Goal: Navigation & Orientation: Understand site structure

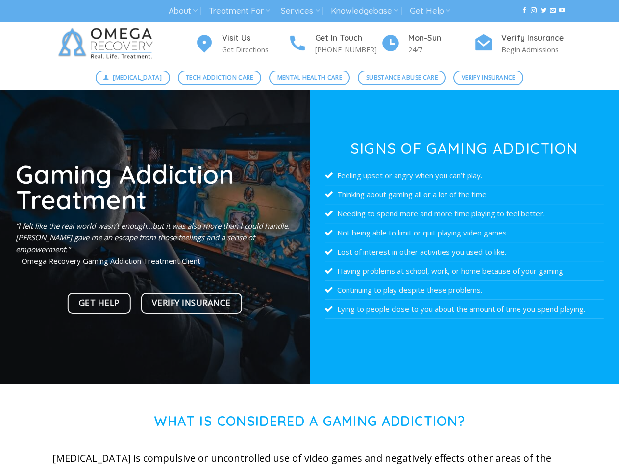
click at [183, 11] on link "About" at bounding box center [182, 11] width 29 height 18
click at [240, 11] on link "Treatment For" at bounding box center [239, 11] width 61 height 18
click at [301, 11] on link "Services" at bounding box center [300, 11] width 39 height 18
click at [365, 11] on link "Knowledgebase" at bounding box center [365, 11] width 68 height 18
click at [431, 11] on link "Get Help" at bounding box center [429, 11] width 41 height 18
